Goal: Task Accomplishment & Management: Manage account settings

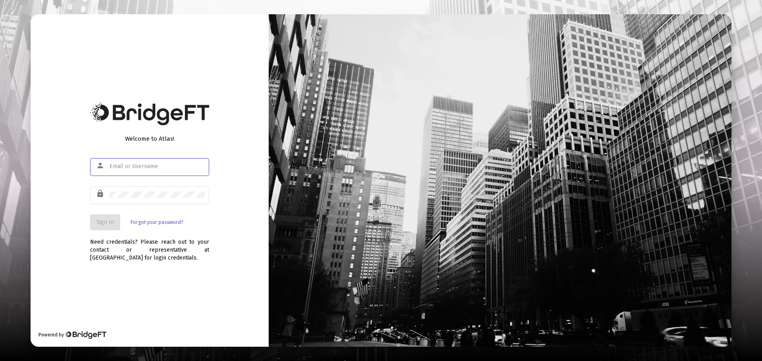
type input "[EMAIL_ADDRESS][DOMAIN_NAME]"
click at [47, 193] on div "Welcome to Atlas! person [EMAIL_ADDRESS][DOMAIN_NAME] lock Sign In Forgot your …" at bounding box center [150, 180] width 238 height 332
click at [102, 221] on span "Sign In" at bounding box center [104, 222] width 17 height 7
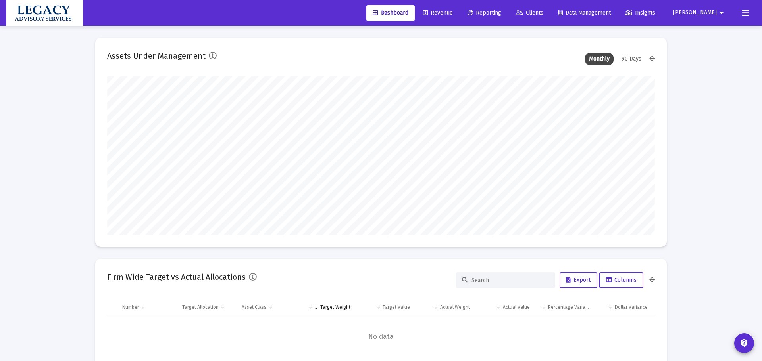
type input "[DATE]"
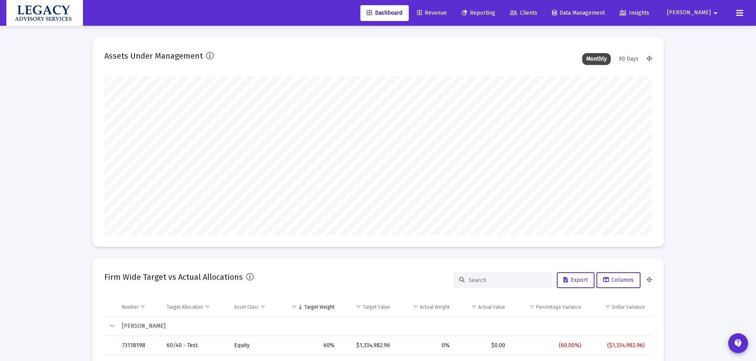
scroll to position [159, 256]
